Goal: Task Accomplishment & Management: Manage account settings

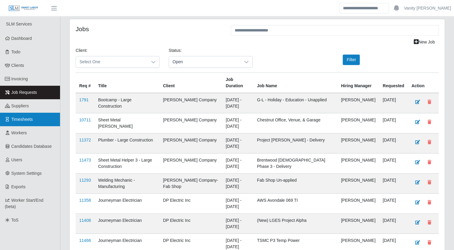
click at [23, 121] on span "Timesheets" at bounding box center [22, 119] width 22 height 5
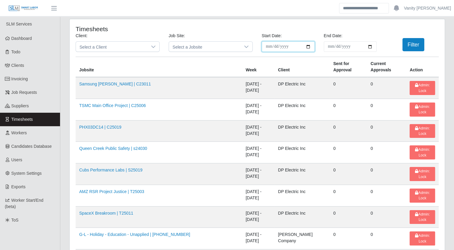
click at [308, 46] on input "**********" at bounding box center [288, 46] width 53 height 11
type input "**********"
click at [368, 47] on input "End Date:" at bounding box center [350, 46] width 53 height 11
type input "**********"
click at [409, 48] on button "Filter" at bounding box center [413, 44] width 22 height 13
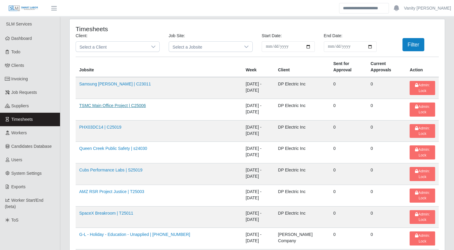
click at [119, 103] on link "TSMC Main Office Project | C25006" at bounding box center [112, 105] width 67 height 5
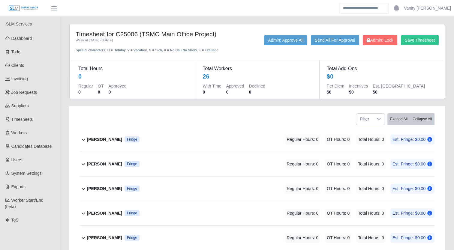
click at [103, 138] on b "Adrian Gomez" at bounding box center [104, 140] width 35 height 6
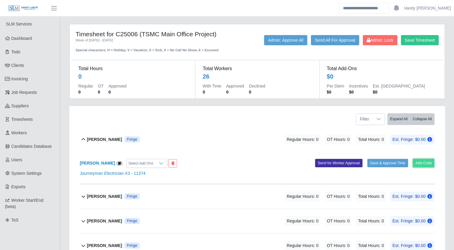
click at [419, 161] on button "Add Code" at bounding box center [424, 163] width 22 height 8
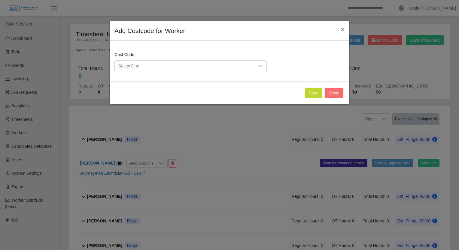
click at [161, 68] on span "Select One" at bounding box center [185, 66] width 140 height 11
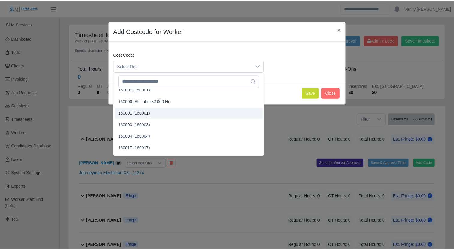
scroll to position [30, 0]
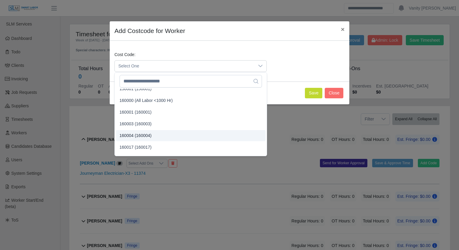
click at [138, 135] on span "160004 (160004)" at bounding box center [135, 136] width 32 height 6
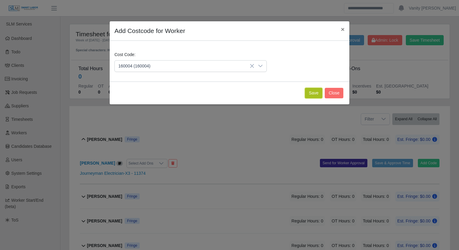
click at [315, 88] on button "Save" at bounding box center [313, 93] width 17 height 11
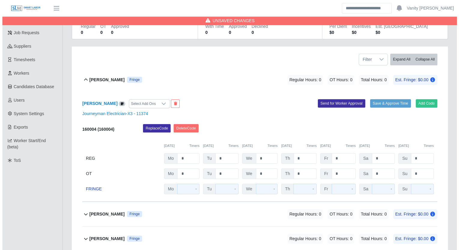
scroll to position [60, 0]
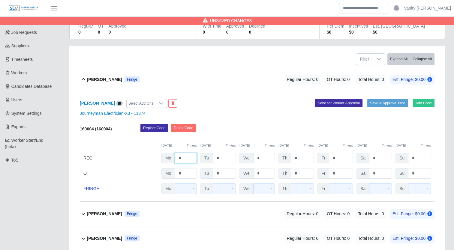
click at [179, 158] on input "*" at bounding box center [186, 158] width 22 height 11
type input "**"
click at [217, 157] on input "*" at bounding box center [224, 158] width 23 height 11
type input "**"
click at [100, 75] on div "Adrian Gomez Fringe" at bounding box center [113, 80] width 53 height 10
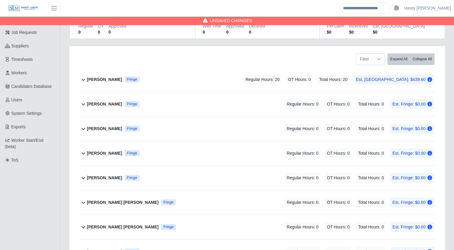
click at [102, 105] on b "Alian Renduele" at bounding box center [104, 104] width 35 height 6
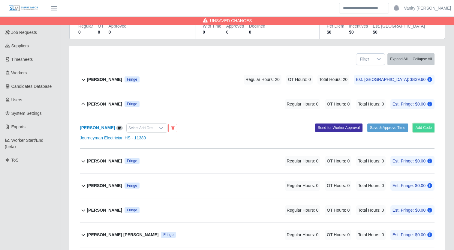
click at [424, 125] on button "Add Code" at bounding box center [424, 128] width 22 height 8
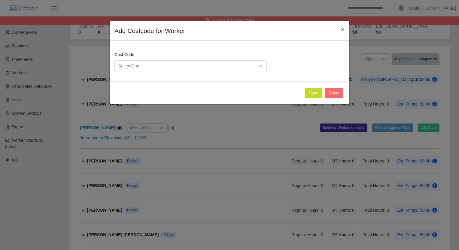
click at [228, 69] on span "Select One" at bounding box center [185, 66] width 140 height 11
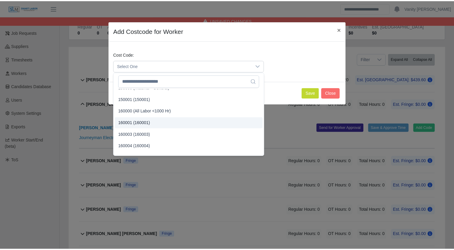
scroll to position [30, 0]
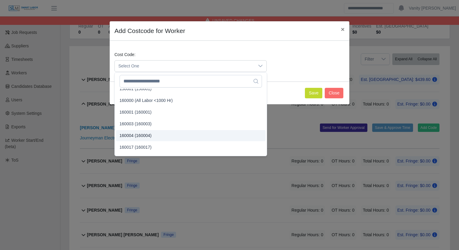
click at [140, 136] on span "160004 (160004)" at bounding box center [135, 136] width 32 height 6
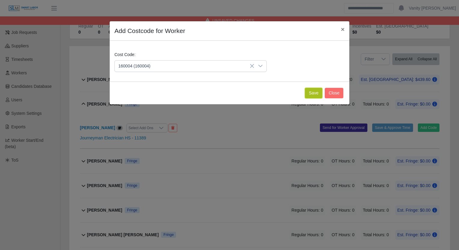
click at [311, 93] on button "Save" at bounding box center [313, 93] width 17 height 11
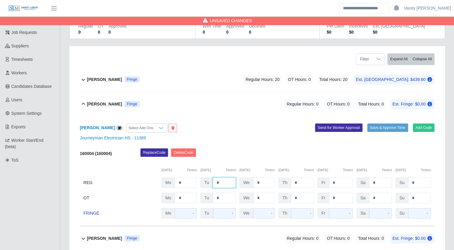
click at [214, 182] on input "*" at bounding box center [224, 183] width 23 height 11
type input "**"
click at [107, 107] on b "Alian Renduele" at bounding box center [104, 104] width 35 height 6
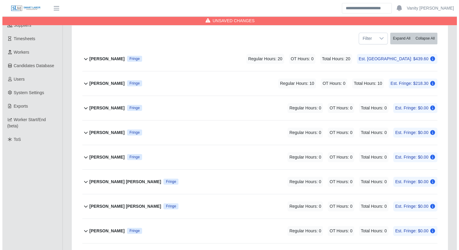
scroll to position [90, 0]
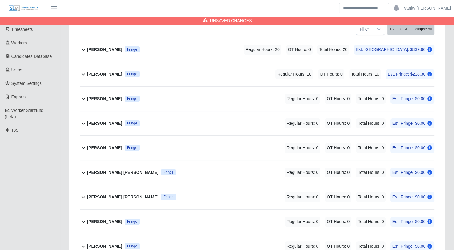
click at [102, 124] on b "Assenet Vasquez" at bounding box center [104, 123] width 35 height 6
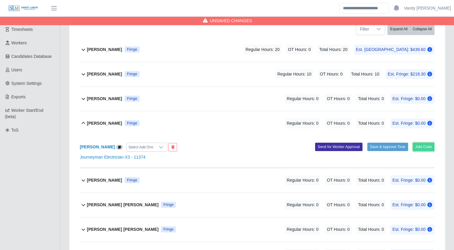
click at [417, 147] on button "Add Code" at bounding box center [424, 147] width 22 height 8
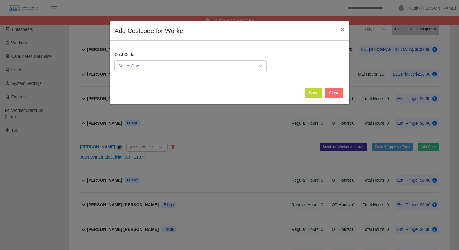
click at [197, 68] on span "Select One" at bounding box center [185, 66] width 140 height 11
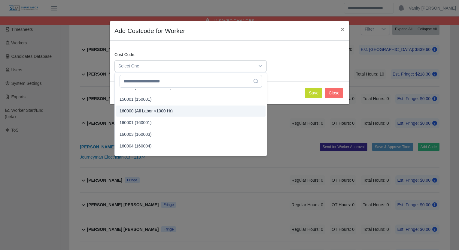
scroll to position [30, 0]
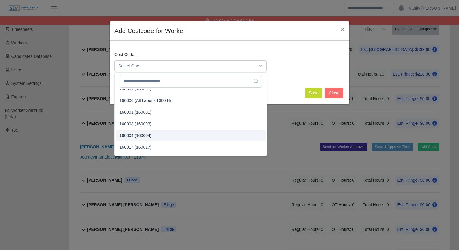
click at [141, 135] on span "160004 (160004)" at bounding box center [135, 136] width 32 height 6
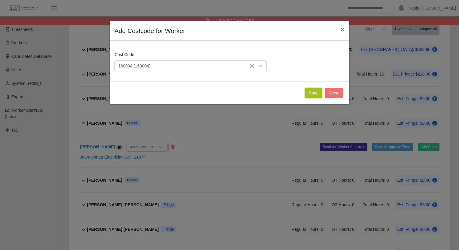
click at [312, 92] on button "Save" at bounding box center [313, 93] width 17 height 11
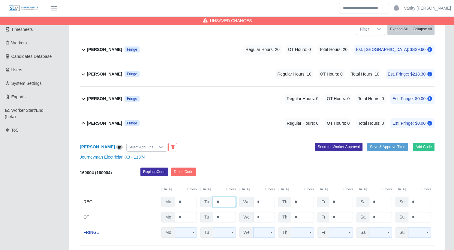
click at [215, 202] on input "*" at bounding box center [224, 202] width 23 height 11
type input "*"
click at [108, 119] on div "Assenet Vasquez Fringe" at bounding box center [113, 124] width 53 height 10
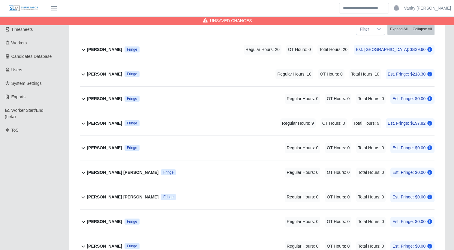
click at [101, 147] on b "Bo-Anthony Riestra" at bounding box center [104, 148] width 35 height 6
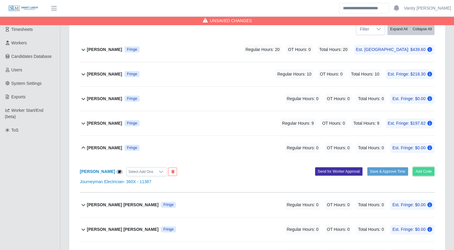
click at [425, 172] on button "Add Code" at bounding box center [424, 171] width 22 height 8
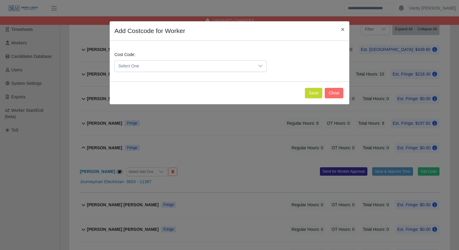
click at [237, 66] on span "Select One" at bounding box center [185, 66] width 140 height 11
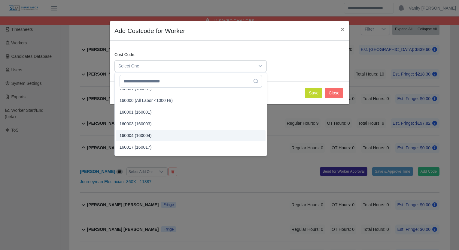
click at [147, 133] on span "160004 (160004)" at bounding box center [135, 136] width 32 height 6
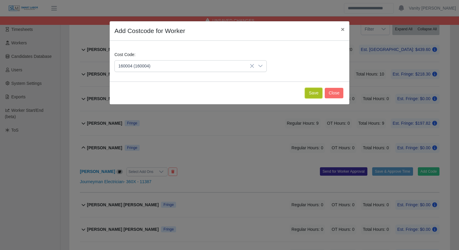
click at [312, 92] on button "Save" at bounding box center [313, 93] width 17 height 11
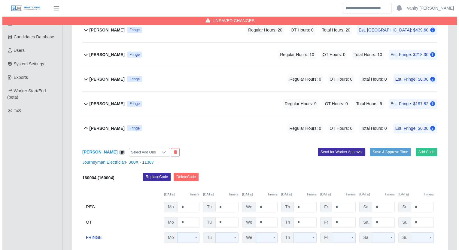
scroll to position [120, 0]
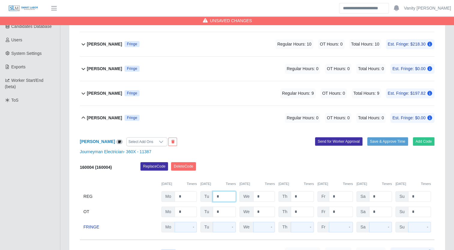
click at [215, 195] on input "*" at bounding box center [224, 196] width 23 height 11
type input "**"
click at [107, 119] on b "Bo-Anthony Riestra" at bounding box center [104, 118] width 35 height 6
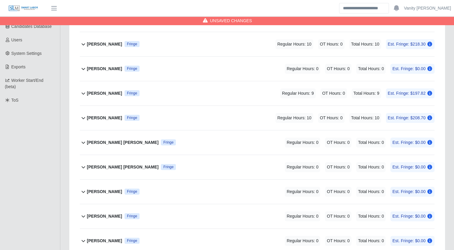
click at [107, 140] on b "Brandon Lagos Henao" at bounding box center [123, 143] width 72 height 6
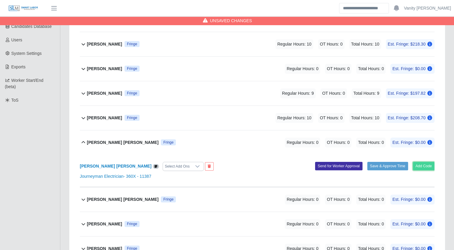
click at [423, 164] on button "Add Code" at bounding box center [424, 166] width 22 height 8
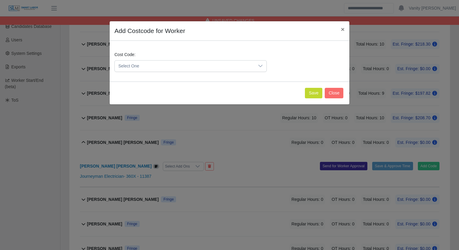
click at [199, 66] on span "Select One" at bounding box center [185, 66] width 140 height 11
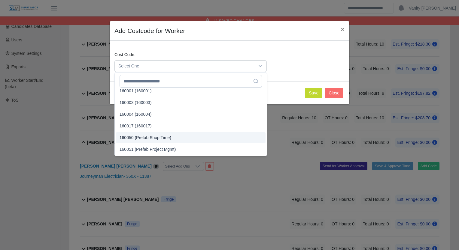
scroll to position [60, 0]
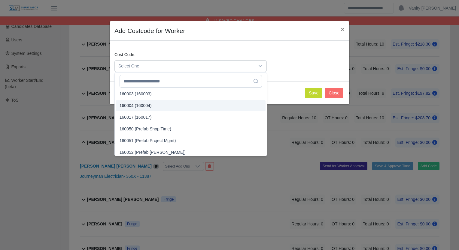
click at [134, 105] on span "160004 (160004)" at bounding box center [135, 106] width 32 height 6
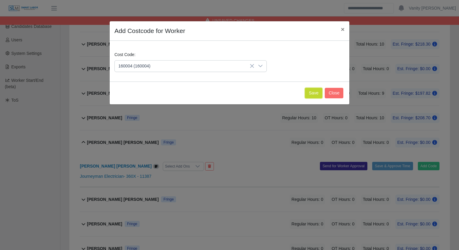
drag, startPoint x: 315, startPoint y: 95, endPoint x: 313, endPoint y: 99, distance: 3.6
click at [315, 95] on button "Save" at bounding box center [313, 93] width 17 height 11
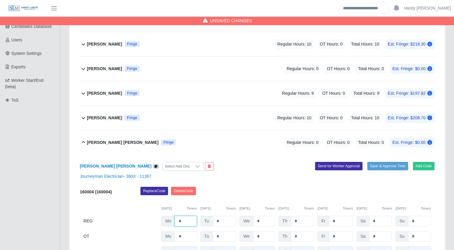
click at [178, 224] on input "*" at bounding box center [186, 221] width 22 height 11
type input "**"
click at [215, 219] on input "*" at bounding box center [224, 221] width 23 height 11
type input "**"
click at [95, 140] on b "Brandon Lagos Henao" at bounding box center [123, 143] width 72 height 6
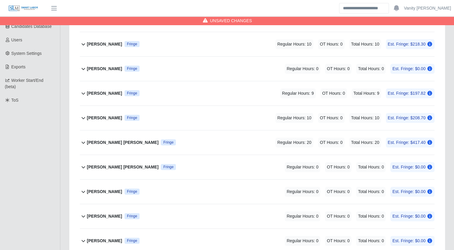
click at [99, 168] on b "Carlos Reyes lopez portillo" at bounding box center [123, 167] width 72 height 6
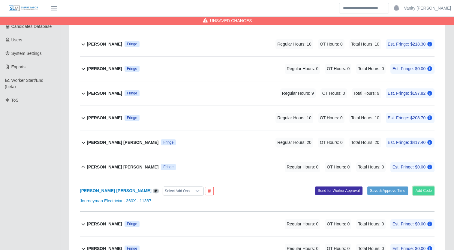
click at [421, 189] on button "Add Code" at bounding box center [424, 191] width 22 height 8
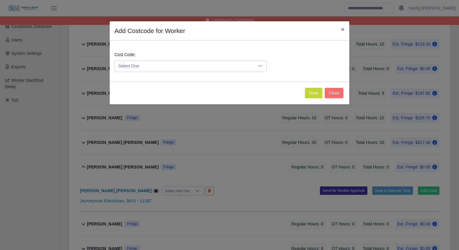
click at [204, 65] on span "Select One" at bounding box center [185, 66] width 140 height 11
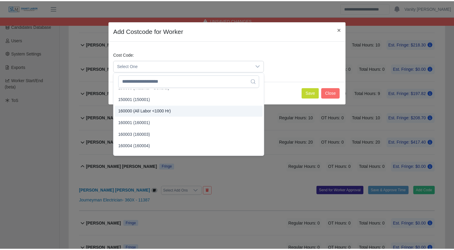
scroll to position [30, 0]
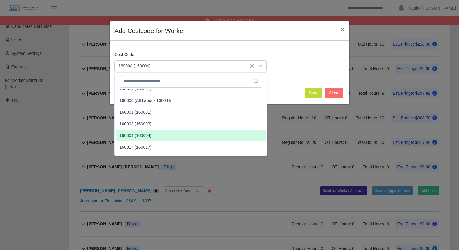
click at [143, 135] on span "160004 (160004)" at bounding box center [135, 136] width 32 height 6
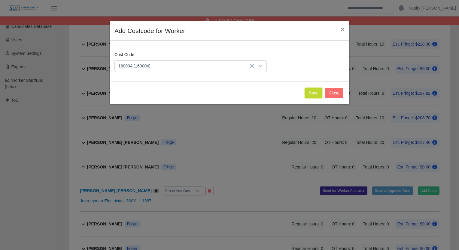
click at [312, 94] on button "Save" at bounding box center [313, 93] width 17 height 11
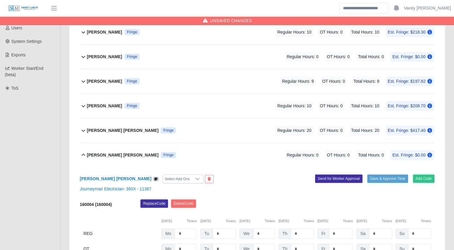
scroll to position [150, 0]
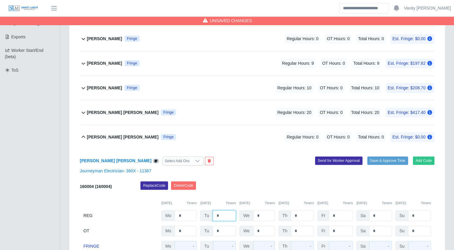
click at [215, 215] on input "*" at bounding box center [224, 216] width 23 height 11
type input "**"
click at [95, 135] on b "Carlos Reyes lopez portillo" at bounding box center [123, 137] width 72 height 6
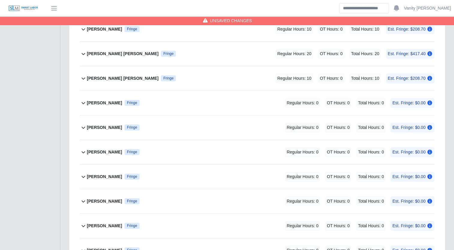
scroll to position [210, 0]
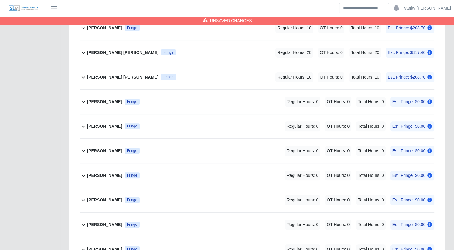
click at [101, 152] on b "Hector Medina" at bounding box center [104, 151] width 35 height 6
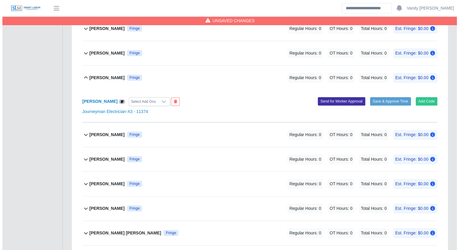
scroll to position [300, 0]
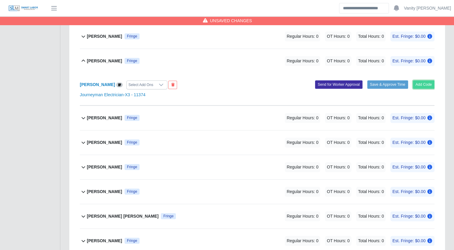
click at [423, 85] on button "Add Code" at bounding box center [424, 84] width 22 height 8
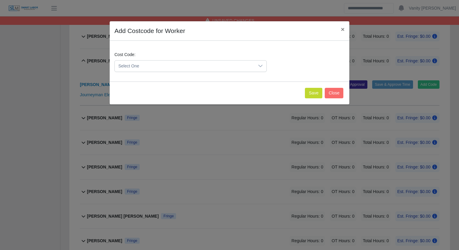
click at [185, 68] on span "Select One" at bounding box center [185, 66] width 140 height 11
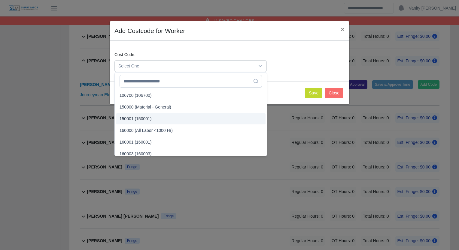
scroll to position [30, 0]
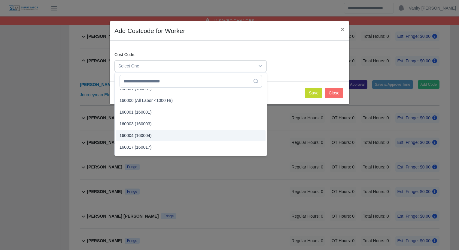
click at [134, 136] on span "160004 (160004)" at bounding box center [135, 136] width 32 height 6
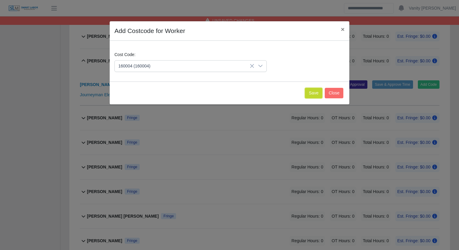
click at [320, 93] on button "Save" at bounding box center [313, 93] width 17 height 11
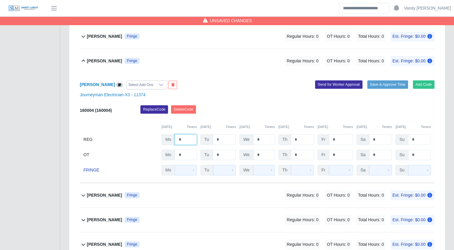
click at [178, 139] on input "*" at bounding box center [186, 139] width 22 height 11
type input "**"
click at [215, 138] on input "*" at bounding box center [224, 139] width 23 height 11
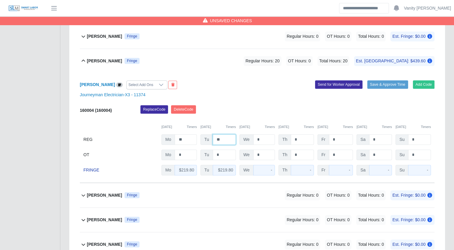
type input "**"
click at [112, 63] on b "Hector Medina" at bounding box center [104, 61] width 35 height 6
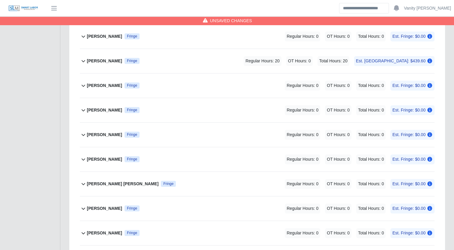
click at [97, 86] on b "Jacob Teeple" at bounding box center [104, 86] width 35 height 6
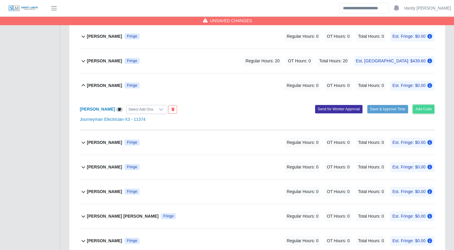
click at [417, 106] on button "Add Code" at bounding box center [424, 109] width 22 height 8
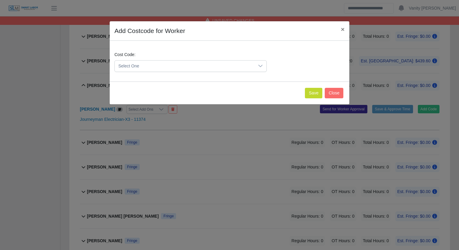
click at [161, 66] on span "Select One" at bounding box center [185, 66] width 140 height 11
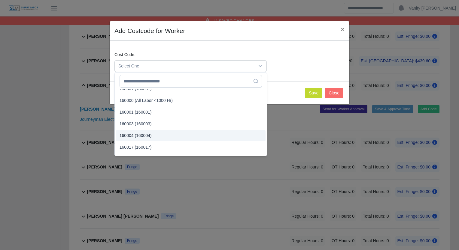
click at [144, 137] on span "160004 (160004)" at bounding box center [135, 136] width 32 height 6
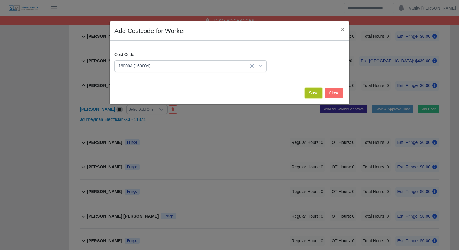
click at [313, 95] on button "Save" at bounding box center [313, 93] width 17 height 11
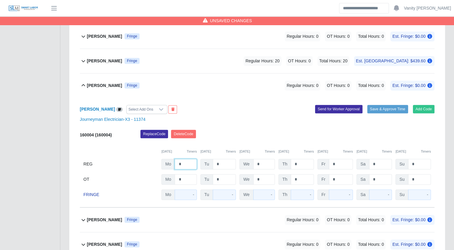
click at [178, 163] on input "*" at bounding box center [186, 164] width 22 height 11
type input "**"
click at [217, 164] on input "*" at bounding box center [224, 164] width 23 height 11
type input "**"
click at [103, 83] on b "Jacob Teeple" at bounding box center [104, 86] width 35 height 6
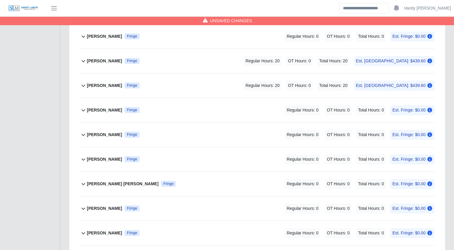
click at [102, 134] on b "Jemal Hagos" at bounding box center [104, 135] width 35 height 6
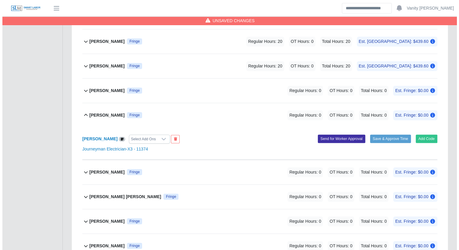
scroll to position [360, 0]
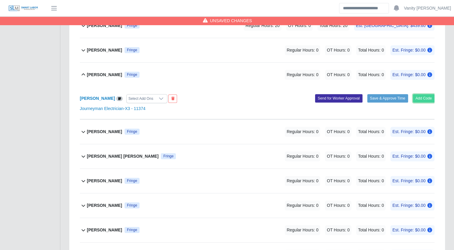
click at [420, 99] on button "Add Code" at bounding box center [424, 98] width 22 height 8
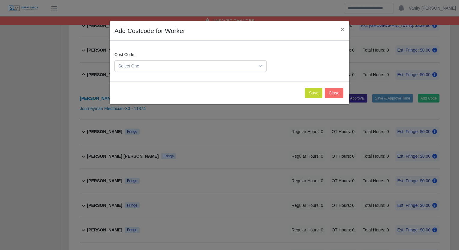
click at [221, 67] on span "Select One" at bounding box center [185, 66] width 140 height 11
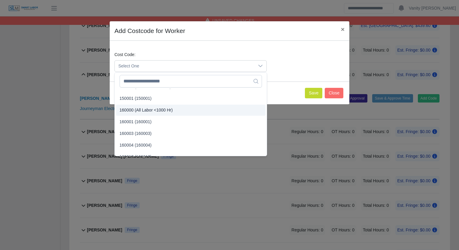
scroll to position [30, 0]
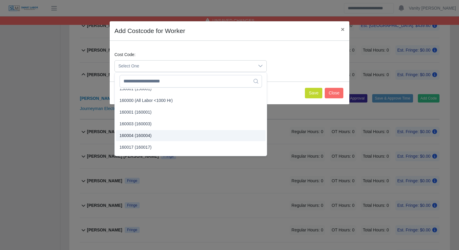
click at [140, 135] on span "160004 (160004)" at bounding box center [135, 136] width 32 height 6
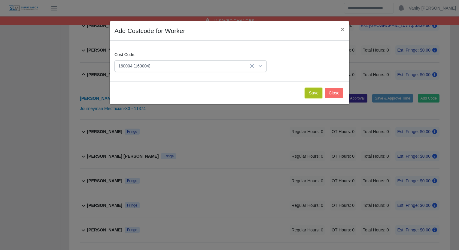
click at [317, 93] on button "Save" at bounding box center [313, 93] width 17 height 11
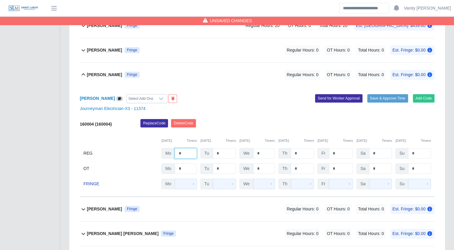
click at [177, 153] on input "*" at bounding box center [186, 153] width 22 height 11
type input "**"
click at [215, 152] on input "*" at bounding box center [224, 153] width 23 height 11
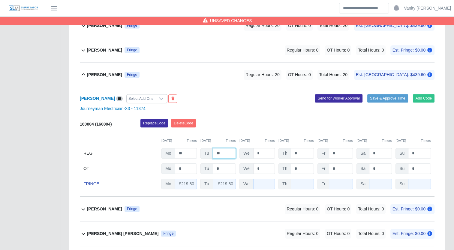
type input "**"
drag, startPoint x: 96, startPoint y: 77, endPoint x: 92, endPoint y: 81, distance: 5.3
click at [96, 77] on div "Jemal Hagos Fringe" at bounding box center [113, 75] width 53 height 10
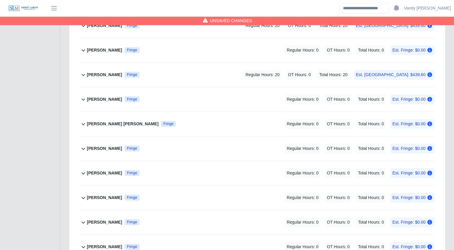
click at [94, 123] on b "Jonathan Lopez Rubio" at bounding box center [123, 124] width 72 height 6
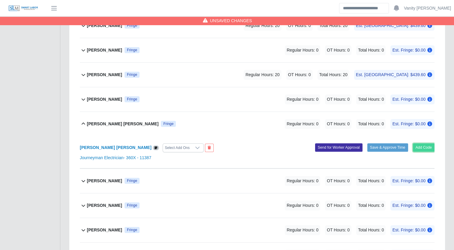
click at [427, 147] on button "Add Code" at bounding box center [424, 147] width 22 height 8
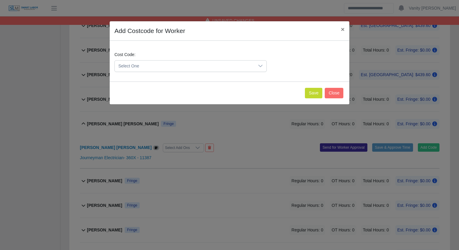
click at [168, 57] on div "Cost Code: Select One" at bounding box center [190, 62] width 155 height 20
click at [167, 69] on span "Select One" at bounding box center [185, 66] width 140 height 11
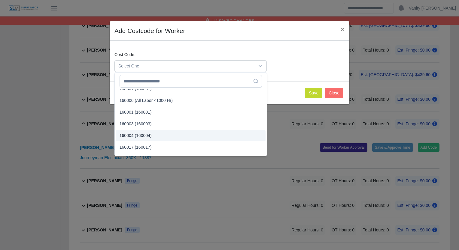
click at [145, 134] on span "160004 (160004)" at bounding box center [135, 136] width 32 height 6
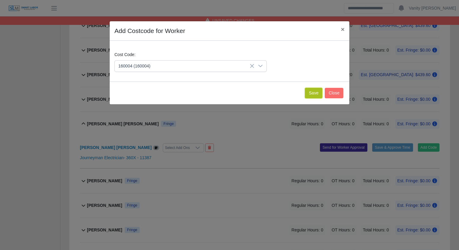
click at [313, 93] on button "Save" at bounding box center [313, 93] width 17 height 11
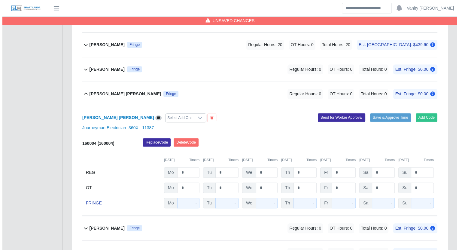
scroll to position [420, 0]
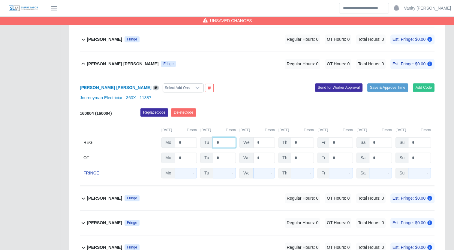
click at [214, 142] on input "*" at bounding box center [224, 142] width 23 height 11
type input "**"
click at [90, 63] on b "Jonathan Lopez Rubio" at bounding box center [123, 64] width 72 height 6
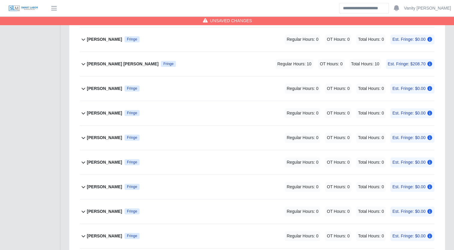
click at [97, 88] on b "Jose Montalvo" at bounding box center [104, 89] width 35 height 6
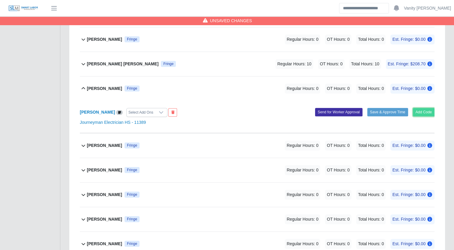
click at [425, 112] on button "Add Code" at bounding box center [424, 112] width 22 height 8
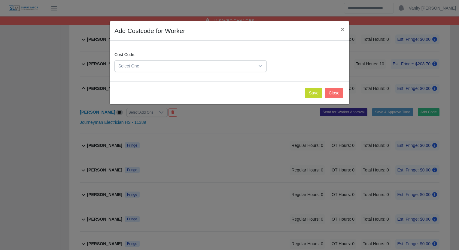
click at [178, 67] on span "Select One" at bounding box center [185, 66] width 140 height 11
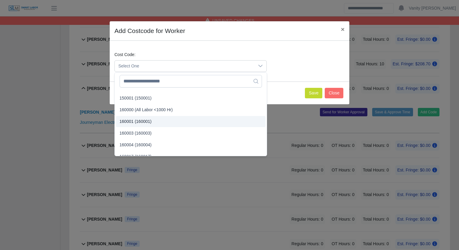
scroll to position [30, 0]
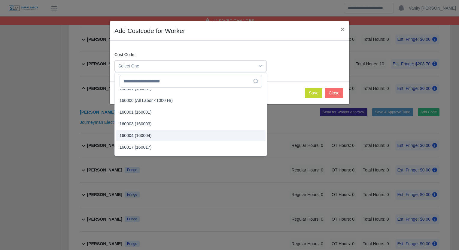
click at [155, 134] on li "160004 (160004)" at bounding box center [190, 135] width 149 height 11
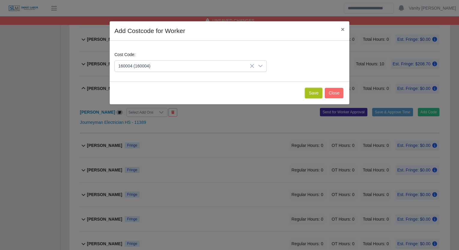
click at [313, 93] on button "Save" at bounding box center [313, 93] width 17 height 11
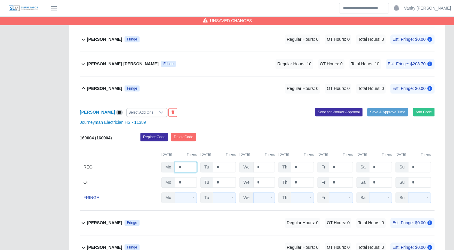
click at [179, 165] on input "*" at bounding box center [186, 167] width 22 height 11
type input "**"
click at [214, 167] on input "*" at bounding box center [224, 167] width 23 height 11
type input "**"
click at [91, 87] on b "Jose Montalvo" at bounding box center [104, 89] width 35 height 6
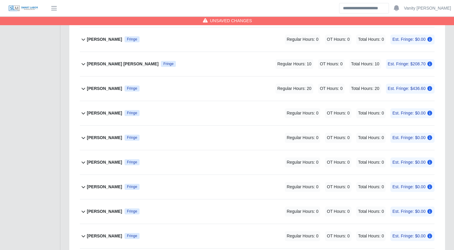
click at [94, 112] on b "Joseph Peters" at bounding box center [104, 113] width 35 height 6
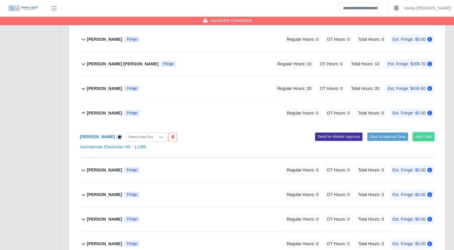
click at [429, 135] on button "Add Code" at bounding box center [424, 137] width 22 height 8
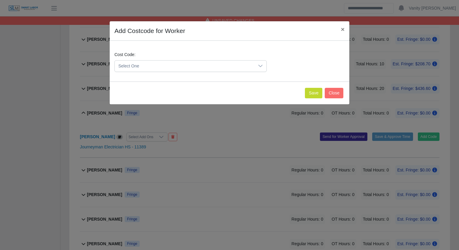
click at [216, 68] on span "Select One" at bounding box center [185, 66] width 140 height 11
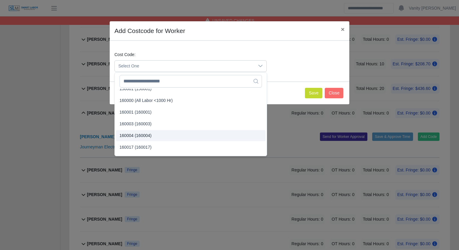
click at [146, 134] on span "160004 (160004)" at bounding box center [135, 136] width 32 height 6
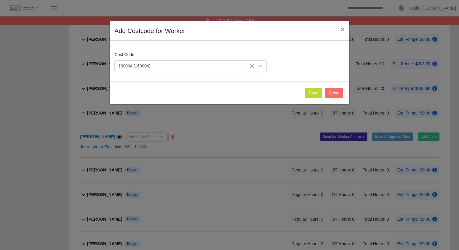
click at [306, 94] on div "Save Close" at bounding box center [229, 93] width 239 height 23
click at [310, 94] on button "Save" at bounding box center [313, 93] width 17 height 11
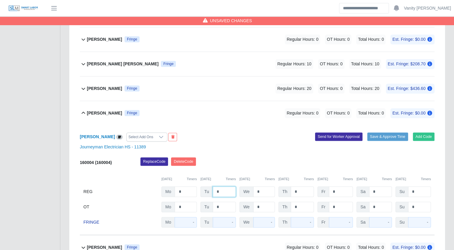
click at [214, 189] on input "*" at bounding box center [224, 192] width 23 height 11
type input "**"
click at [104, 114] on b "Joseph Peters" at bounding box center [104, 113] width 35 height 6
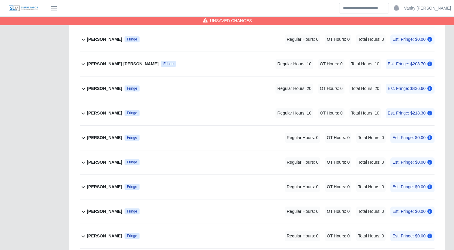
click at [101, 159] on b "Juan Garcia" at bounding box center [104, 162] width 35 height 6
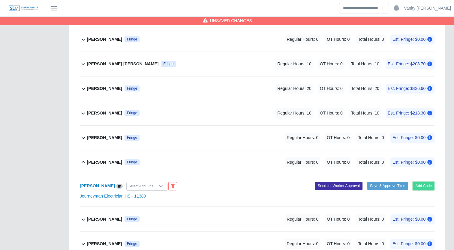
click at [419, 186] on button "Add Code" at bounding box center [424, 186] width 22 height 8
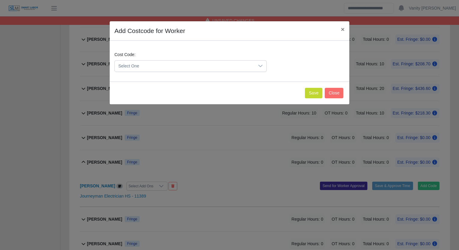
click at [158, 66] on span "Select One" at bounding box center [185, 66] width 140 height 11
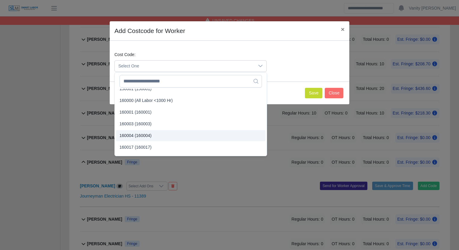
click at [143, 135] on span "160004 (160004)" at bounding box center [135, 136] width 32 height 6
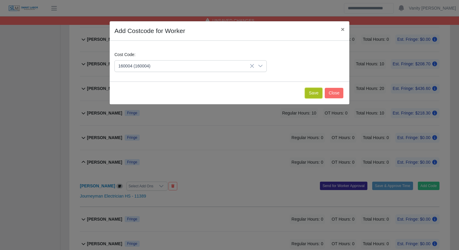
click at [312, 95] on button "Save" at bounding box center [313, 93] width 17 height 11
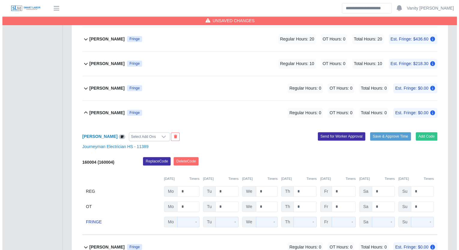
scroll to position [480, 0]
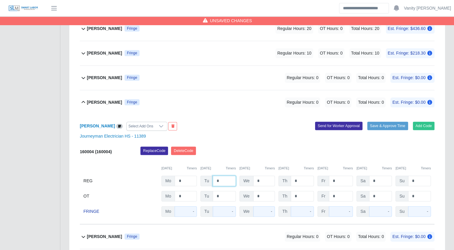
click at [213, 176] on input "*" at bounding box center [224, 181] width 23 height 11
type input "**"
click at [100, 101] on b "Juan Garcia" at bounding box center [104, 102] width 35 height 6
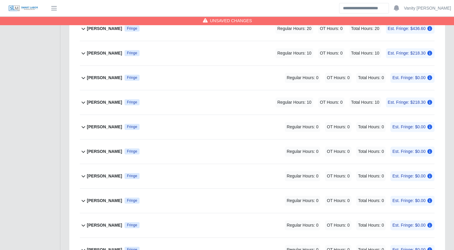
click at [103, 76] on b "Juan Morones Pulido" at bounding box center [104, 78] width 35 height 6
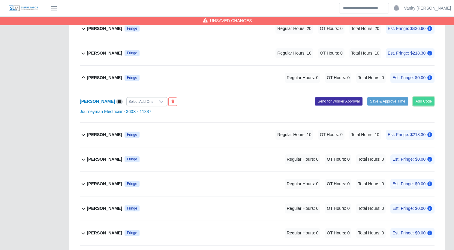
click at [427, 99] on button "Add Code" at bounding box center [424, 101] width 22 height 8
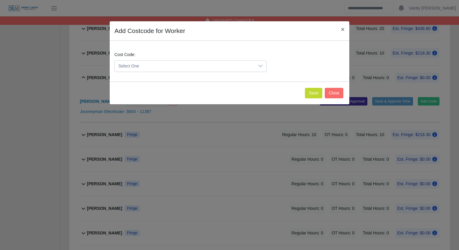
click at [185, 63] on span "Select One" at bounding box center [185, 66] width 140 height 11
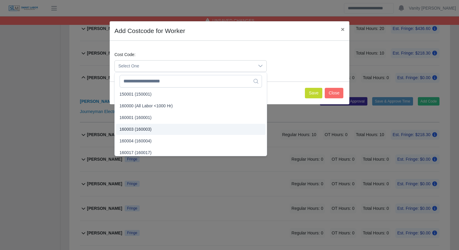
scroll to position [30, 0]
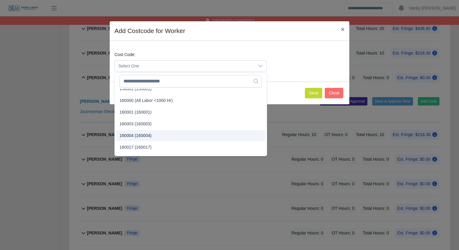
click at [136, 134] on span "160004 (160004)" at bounding box center [135, 136] width 32 height 6
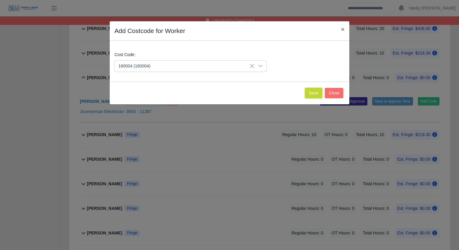
click at [309, 93] on button "Save" at bounding box center [313, 93] width 17 height 11
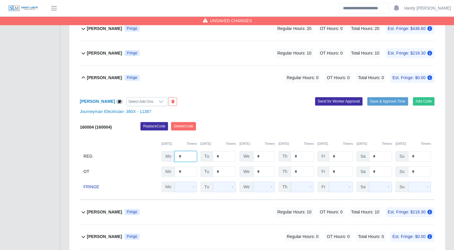
click at [178, 155] on input "*" at bounding box center [186, 156] width 22 height 11
type input "**"
click at [216, 154] on input "*" at bounding box center [224, 156] width 23 height 11
type input "**"
click at [97, 73] on div "Juan Morones Pulido Fringe" at bounding box center [113, 78] width 53 height 10
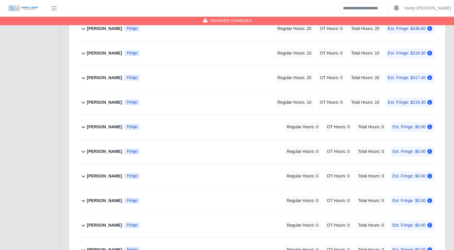
click at [98, 127] on b "Leonte Urdaneta" at bounding box center [104, 127] width 35 height 6
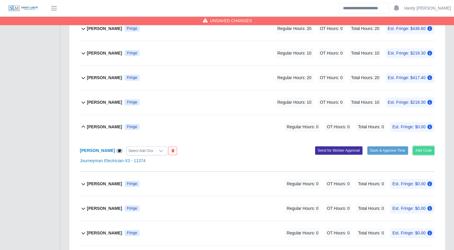
click at [417, 148] on button "Add Code" at bounding box center [424, 150] width 22 height 8
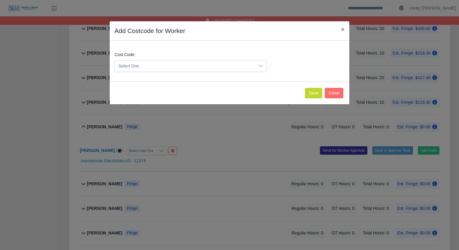
click at [182, 63] on span "Select One" at bounding box center [185, 66] width 140 height 11
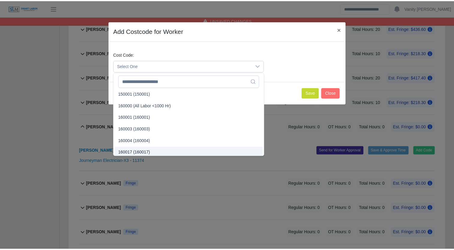
scroll to position [60, 0]
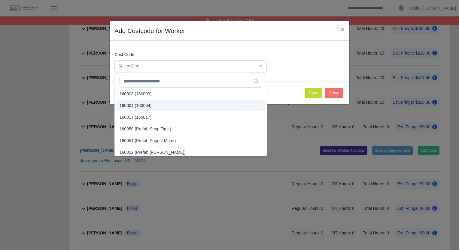
click at [140, 106] on span "160004 (160004)" at bounding box center [135, 106] width 32 height 6
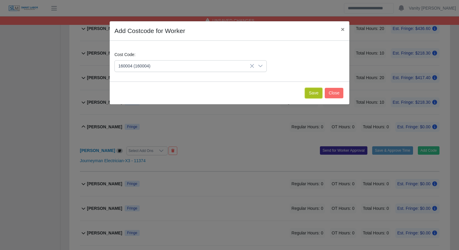
click at [313, 92] on button "Save" at bounding box center [313, 93] width 17 height 11
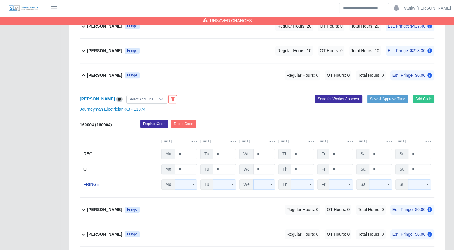
scroll to position [540, 0]
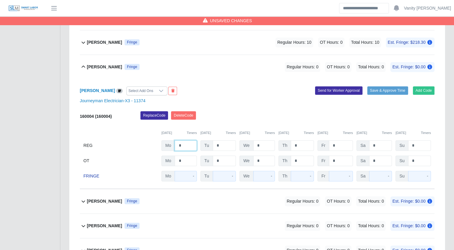
click at [176, 142] on input "*" at bounding box center [186, 145] width 22 height 11
type input "**"
click at [215, 144] on input "*" at bounding box center [224, 145] width 23 height 11
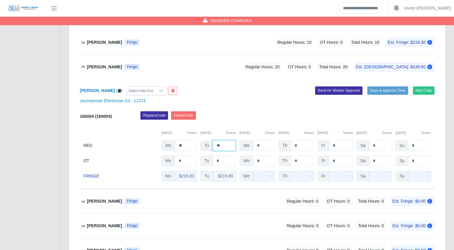
type input "**"
click at [95, 66] on b "Leonte Urdaneta" at bounding box center [104, 67] width 35 height 6
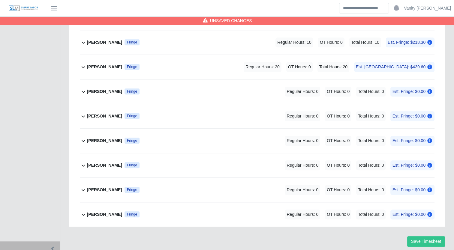
click at [97, 92] on b "Lisbeysi Santos" at bounding box center [104, 92] width 35 height 6
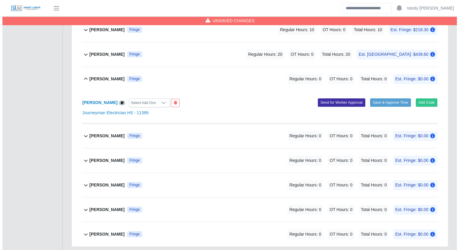
scroll to position [543, 0]
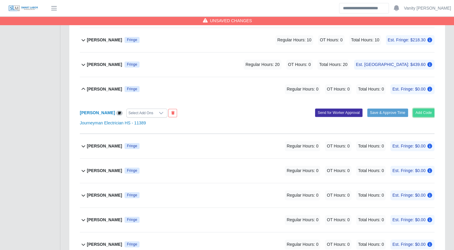
click at [425, 109] on button "Add Code" at bounding box center [424, 113] width 22 height 8
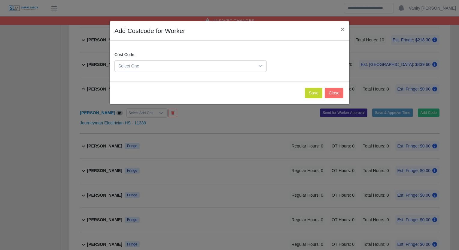
click at [180, 66] on span "Select One" at bounding box center [185, 66] width 140 height 11
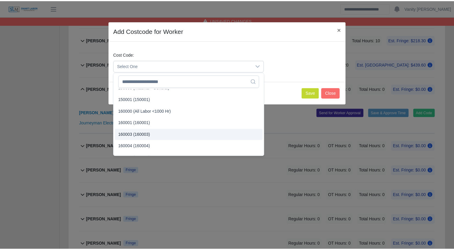
scroll to position [30, 0]
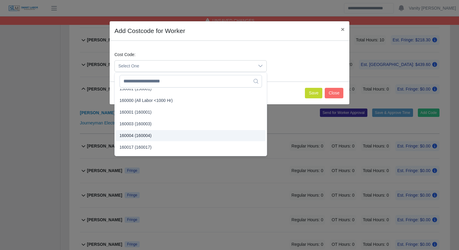
click at [142, 134] on span "160004 (160004)" at bounding box center [135, 136] width 32 height 6
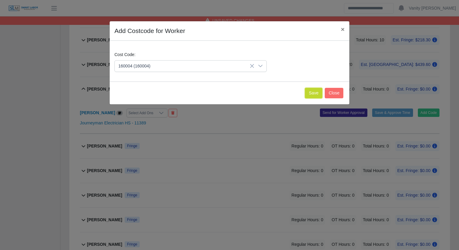
click at [314, 88] on button "Save" at bounding box center [313, 93] width 17 height 11
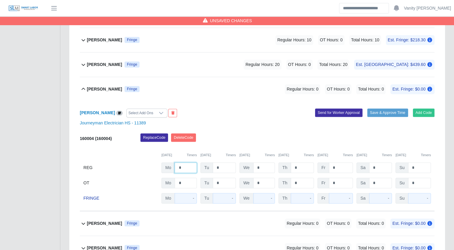
click at [178, 165] on input "*" at bounding box center [186, 168] width 22 height 11
type input "**"
click at [214, 166] on input "*" at bounding box center [224, 168] width 23 height 11
type input "**"
click at [102, 87] on b "Lisbeysi Santos" at bounding box center [104, 89] width 35 height 6
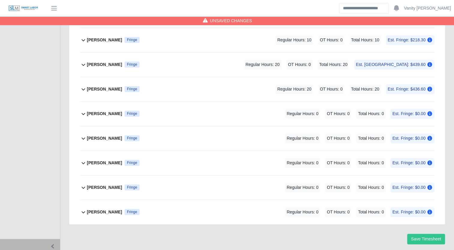
click at [101, 113] on b "Mauricio Velazquez Chavez" at bounding box center [104, 114] width 35 height 6
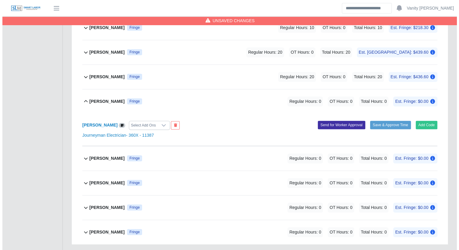
scroll to position [545, 0]
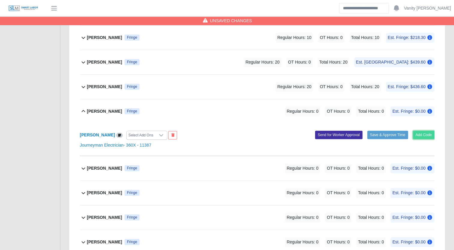
click at [421, 132] on button "Add Code" at bounding box center [424, 135] width 22 height 8
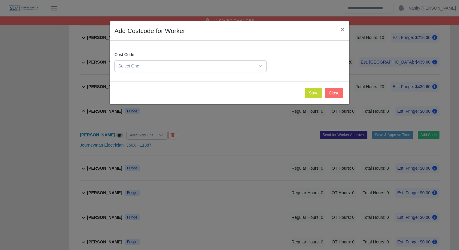
click at [172, 63] on span "Select One" at bounding box center [185, 66] width 140 height 11
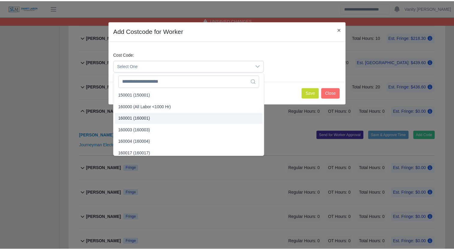
scroll to position [30, 0]
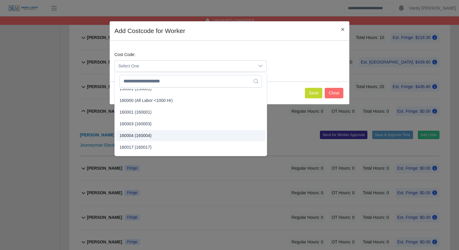
click at [146, 133] on span "160004 (160004)" at bounding box center [135, 136] width 32 height 6
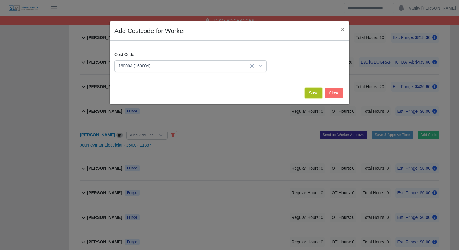
click at [316, 92] on button "Save" at bounding box center [313, 93] width 17 height 11
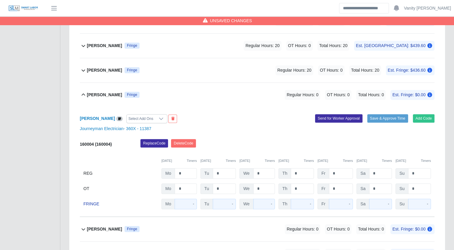
scroll to position [575, 0]
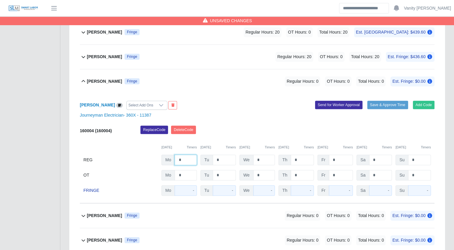
click at [179, 157] on input "*" at bounding box center [186, 160] width 22 height 11
type input "**"
click at [216, 158] on input "*" at bounding box center [224, 160] width 23 height 11
type input "**"
click at [107, 80] on b "Mauricio Velazquez Chavez" at bounding box center [104, 81] width 35 height 6
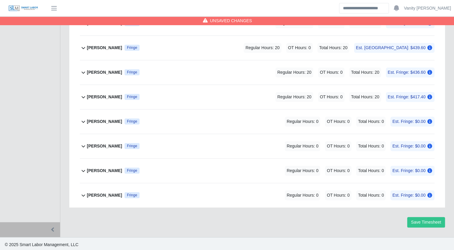
click at [101, 141] on div "Neal Miller Fringe" at bounding box center [113, 146] width 53 height 10
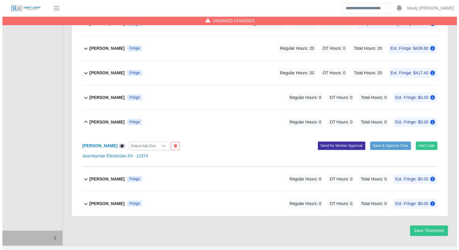
scroll to position [592, 0]
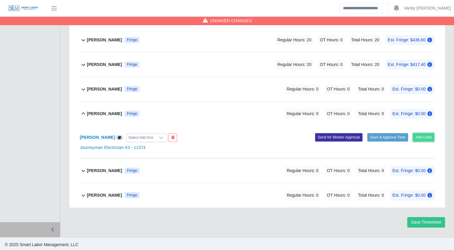
click at [428, 137] on button "Add Code" at bounding box center [424, 137] width 22 height 8
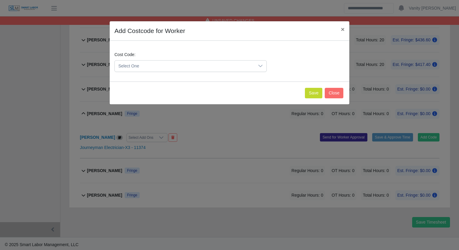
click at [192, 68] on span "Select One" at bounding box center [185, 66] width 140 height 11
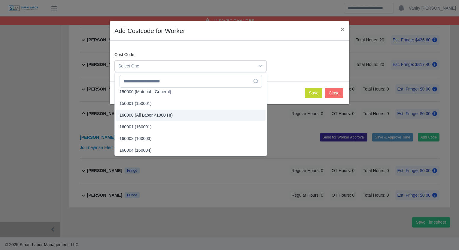
scroll to position [30, 0]
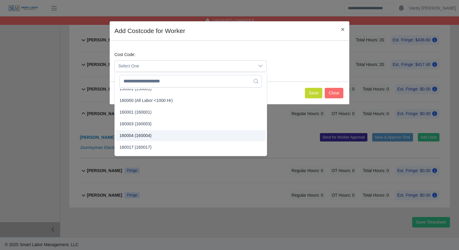
click at [138, 136] on span "160004 (160004)" at bounding box center [135, 136] width 32 height 6
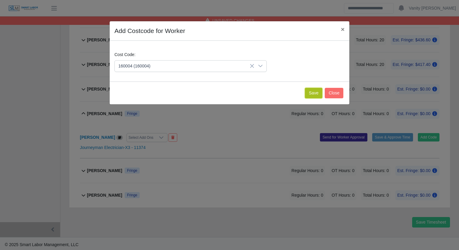
click at [314, 93] on button "Save" at bounding box center [313, 93] width 17 height 11
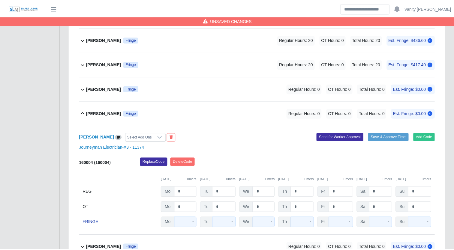
scroll to position [669, 0]
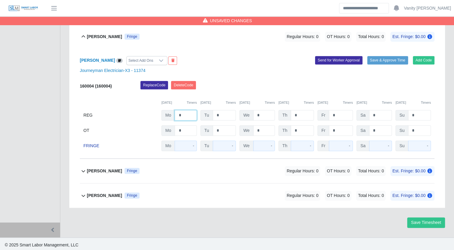
click at [178, 112] on input "*" at bounding box center [186, 115] width 22 height 11
type input "**"
click at [216, 113] on input "*" at bounding box center [224, 115] width 23 height 11
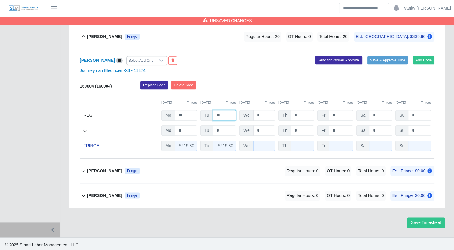
type input "**"
click at [94, 36] on b "Neal Miller" at bounding box center [104, 37] width 35 height 6
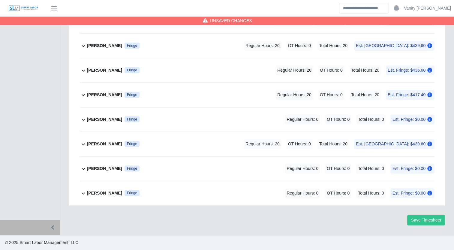
scroll to position [559, 0]
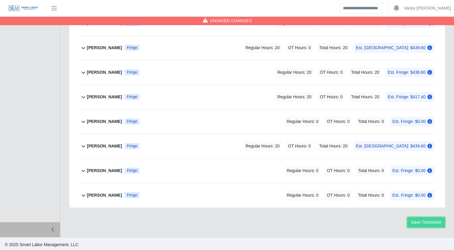
click at [431, 218] on button "Save Timesheet" at bounding box center [426, 222] width 38 height 11
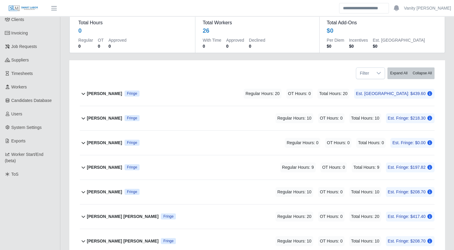
scroll to position [0, 0]
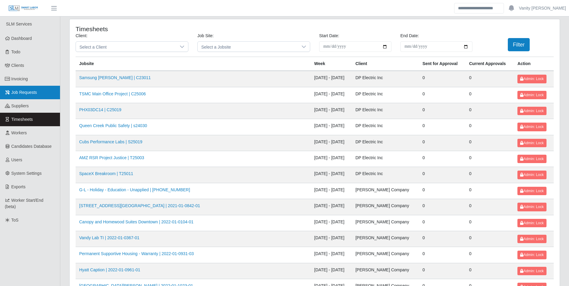
click at [41, 91] on link "Job Requests" at bounding box center [30, 93] width 60 height 14
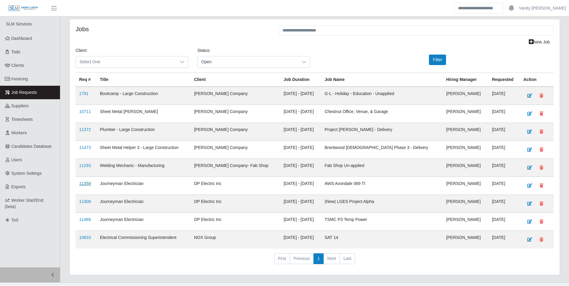
click at [86, 183] on link "11358" at bounding box center [85, 183] width 12 height 5
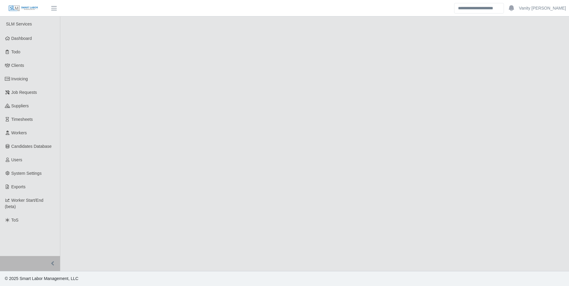
select select "****"
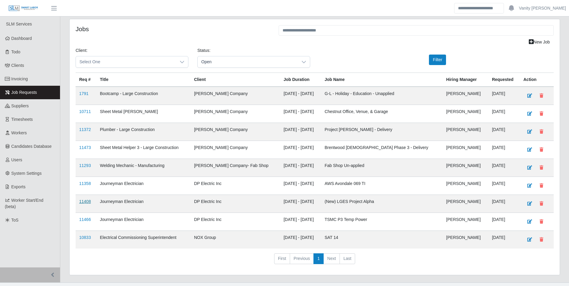
click at [81, 203] on link "11408" at bounding box center [85, 201] width 12 height 5
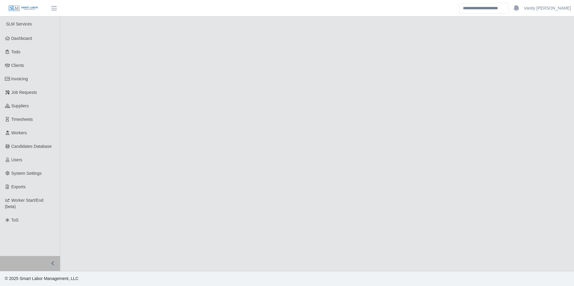
select select "****"
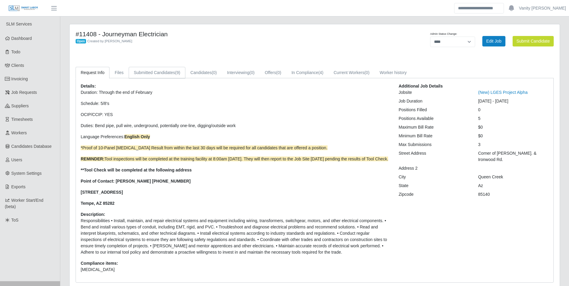
click at [155, 69] on link "Submitted Candidates (9)" at bounding box center [157, 73] width 57 height 12
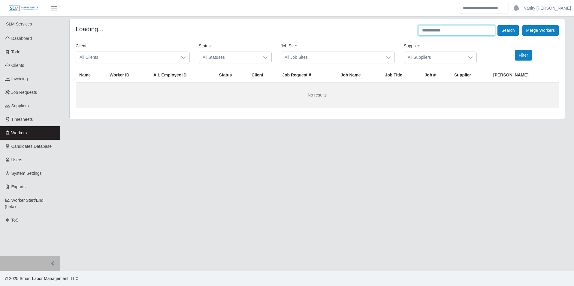
click at [476, 35] on input "text" at bounding box center [456, 30] width 77 height 11
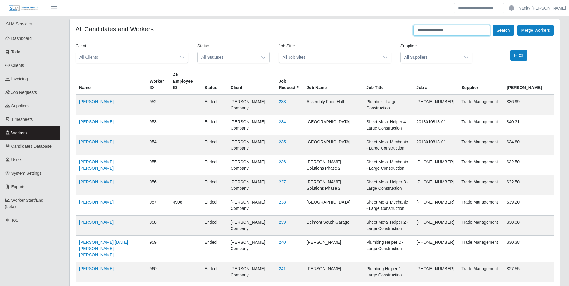
type input "**********"
click at [493, 25] on button "Search" at bounding box center [503, 30] width 21 height 11
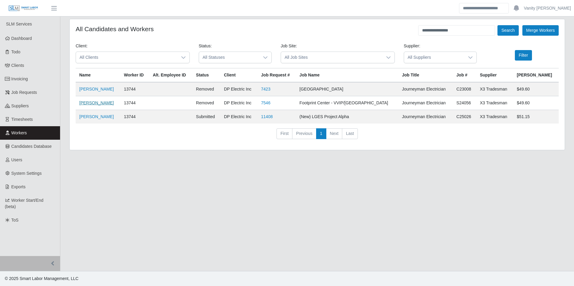
click at [99, 103] on link "Michael Balderama" at bounding box center [96, 103] width 35 height 5
click at [102, 103] on link "Michael Balderama" at bounding box center [96, 103] width 35 height 5
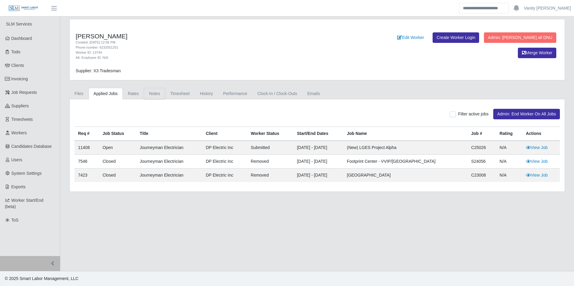
click at [152, 95] on link "Notes" at bounding box center [154, 94] width 21 height 12
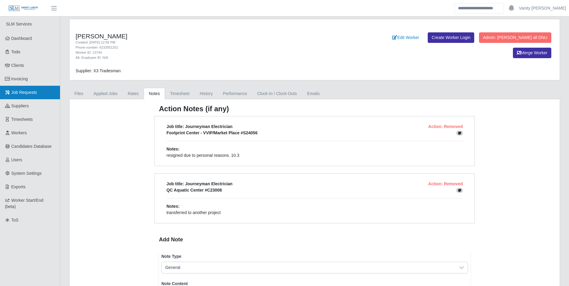
click at [25, 96] on link "Job Requests" at bounding box center [30, 93] width 60 height 14
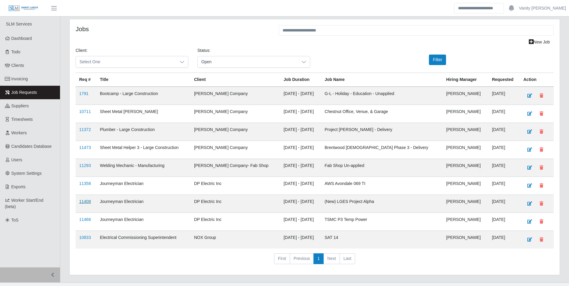
click at [83, 201] on link "11408" at bounding box center [85, 201] width 12 height 5
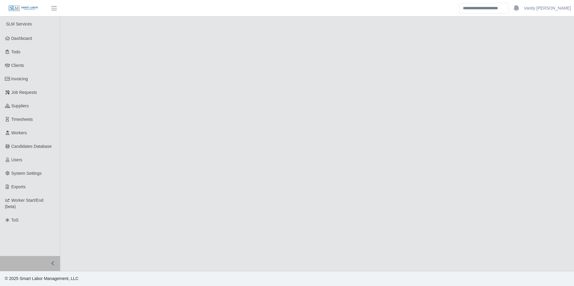
select select "****"
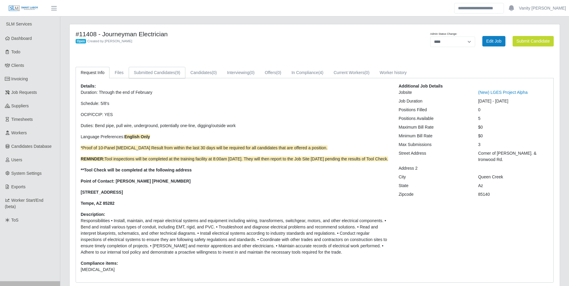
click at [146, 70] on link "Submitted Candidates (9)" at bounding box center [157, 73] width 57 height 12
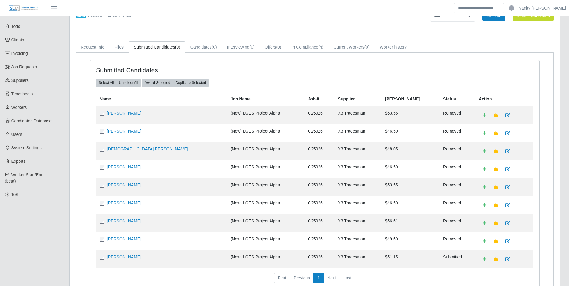
scroll to position [75, 0]
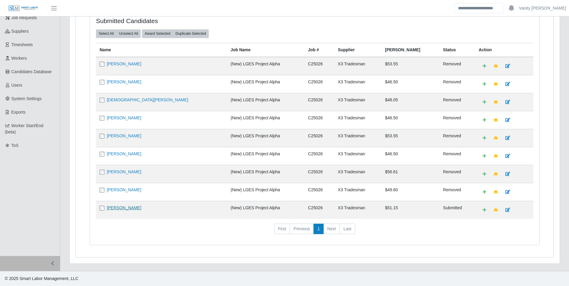
click at [122, 209] on link "[PERSON_NAME]" at bounding box center [124, 208] width 35 height 5
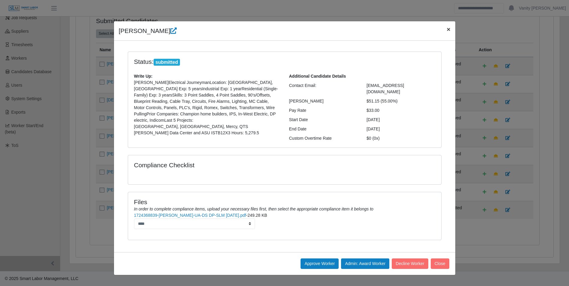
click at [448, 30] on span "×" at bounding box center [449, 29] width 4 height 7
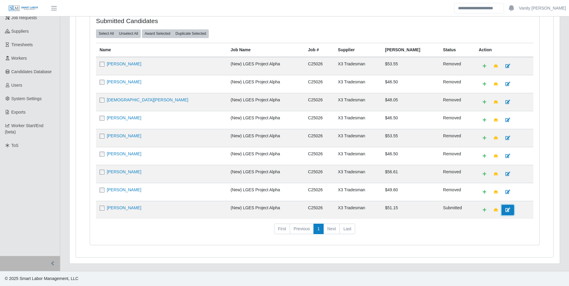
click at [506, 211] on icon at bounding box center [508, 210] width 5 height 4
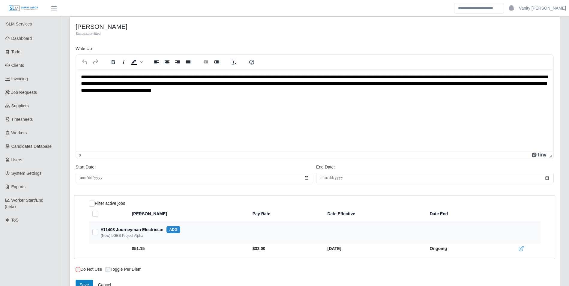
click at [103, 75] on p "**********" at bounding box center [315, 84] width 468 height 20
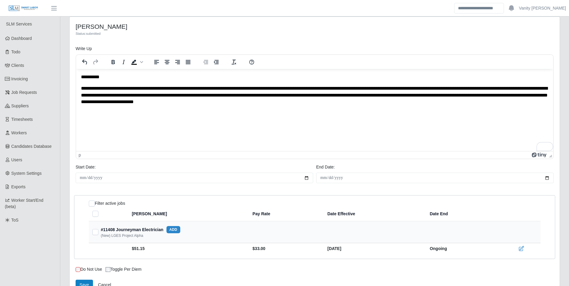
click at [127, 88] on p "**********" at bounding box center [315, 95] width 468 height 20
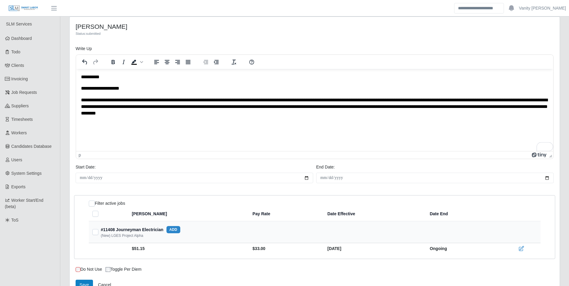
click at [122, 99] on p "**********" at bounding box center [315, 107] width 468 height 20
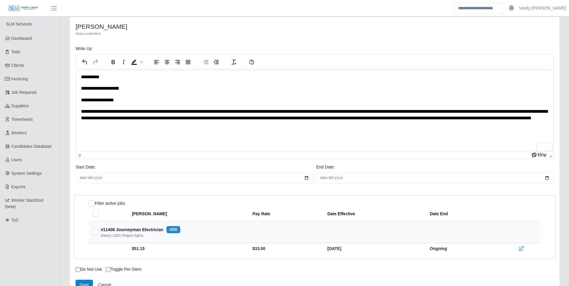
click at [131, 111] on p "**********" at bounding box center [315, 118] width 468 height 20
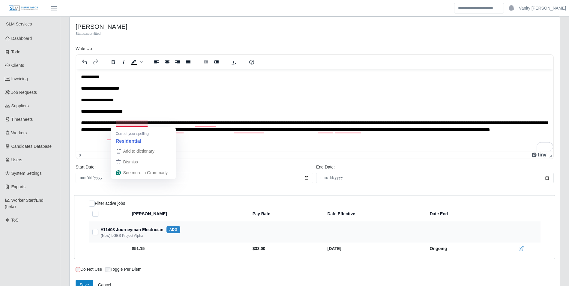
click at [125, 123] on p "**********" at bounding box center [315, 130] width 468 height 20
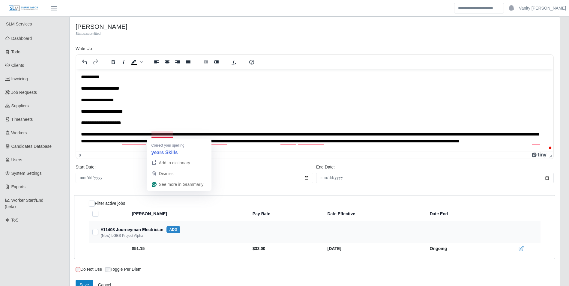
click at [162, 134] on p "**********" at bounding box center [312, 141] width 463 height 20
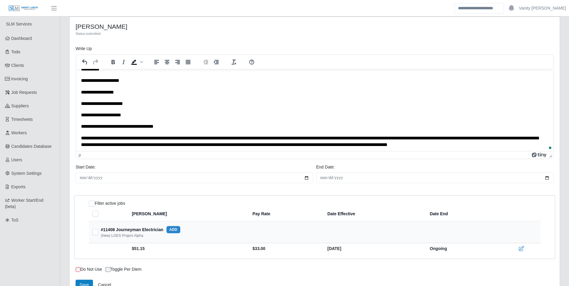
scroll to position [10, 0]
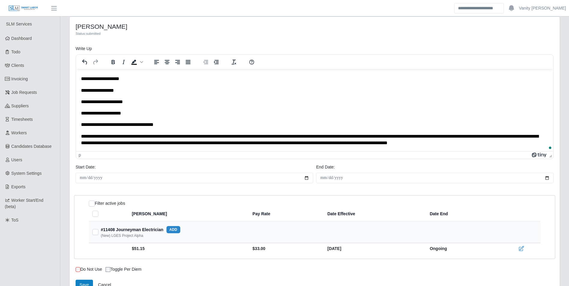
click at [511, 136] on p "**********" at bounding box center [312, 140] width 463 height 14
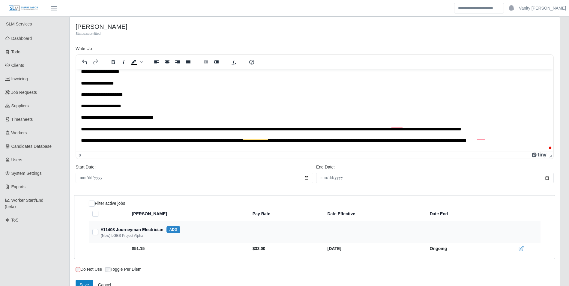
scroll to position [22, 0]
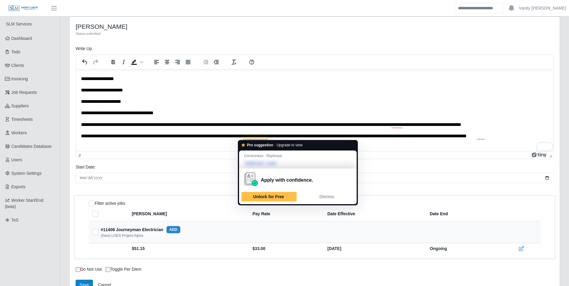
click at [260, 136] on p "**********" at bounding box center [312, 140] width 463 height 14
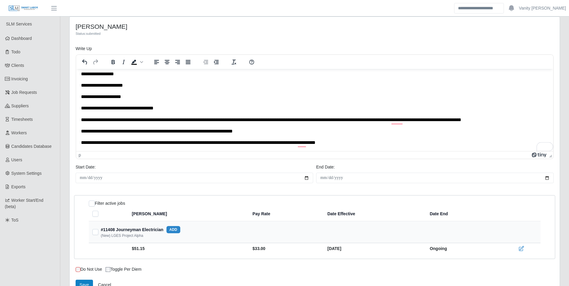
scroll to position [26, 0]
drag, startPoint x: 372, startPoint y: 144, endPoint x: 333, endPoint y: 142, distance: 38.5
click at [333, 142] on p "**********" at bounding box center [312, 143] width 463 height 7
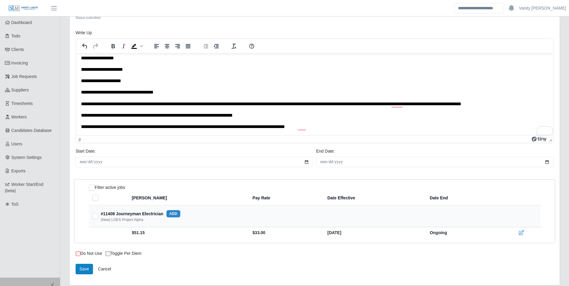
scroll to position [38, 0]
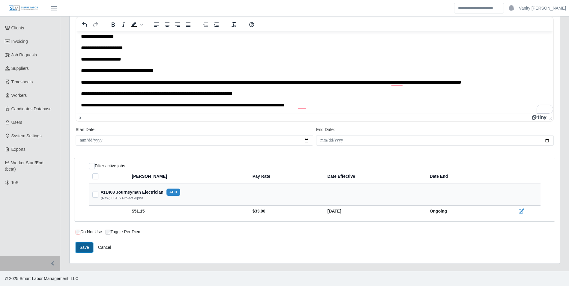
click at [86, 246] on button "Save" at bounding box center [84, 248] width 17 height 11
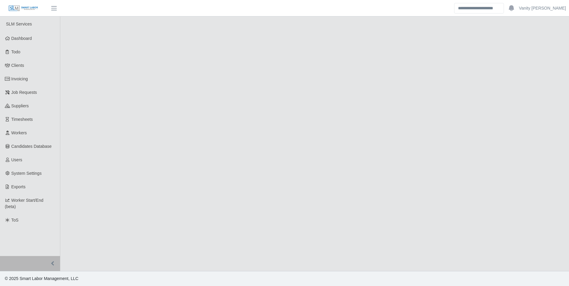
select select "****"
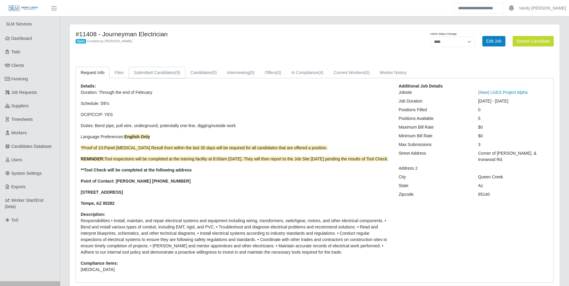
click at [152, 74] on link "Submitted Candidates (9)" at bounding box center [157, 73] width 57 height 12
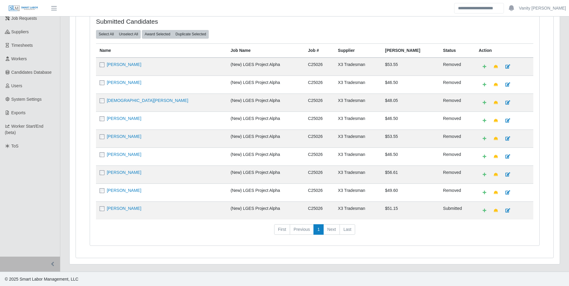
scroll to position [75, 0]
click at [118, 208] on link "[PERSON_NAME]" at bounding box center [124, 208] width 35 height 5
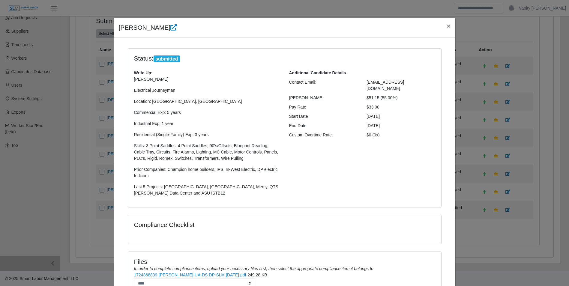
scroll to position [0, 0]
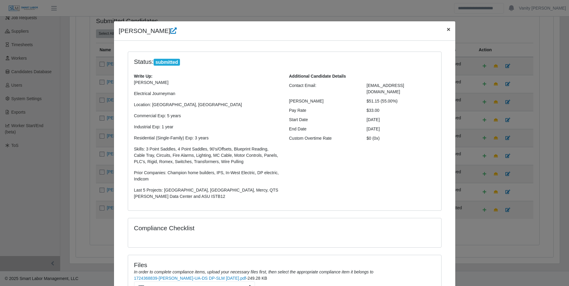
click at [447, 29] on span "×" at bounding box center [449, 29] width 4 height 7
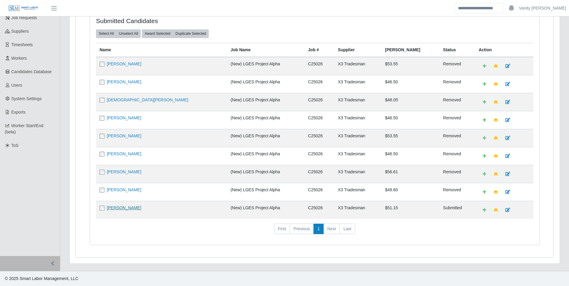
click at [134, 207] on link "[PERSON_NAME]" at bounding box center [124, 208] width 35 height 5
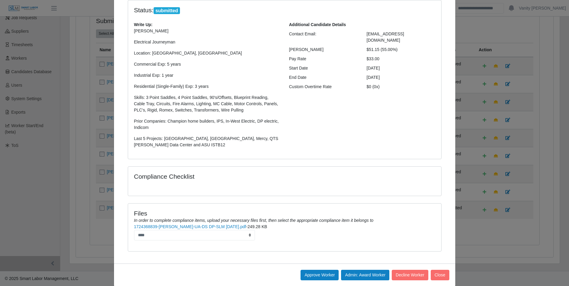
scroll to position [61, 0]
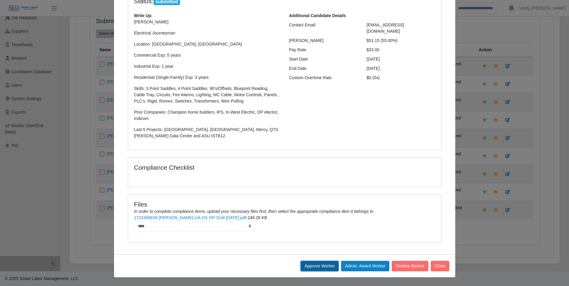
click at [311, 265] on button "Approve Worker" at bounding box center [320, 266] width 38 height 11
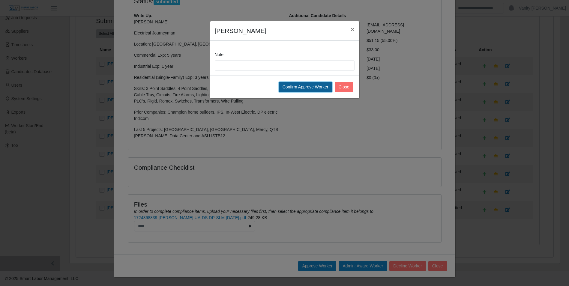
click at [311, 91] on button "Confirm Approve Worker" at bounding box center [306, 87] width 54 height 11
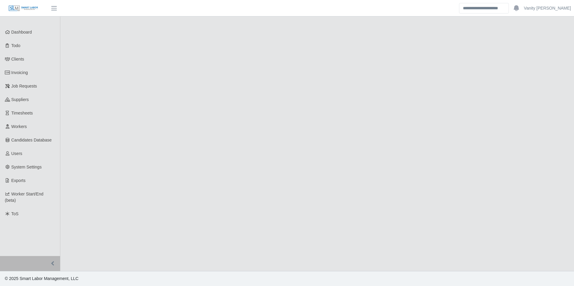
select select "****"
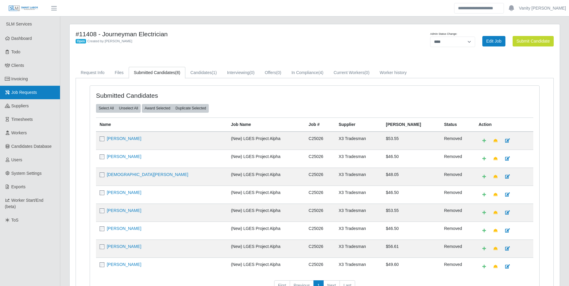
click at [25, 95] on span "Job Requests" at bounding box center [24, 92] width 26 height 5
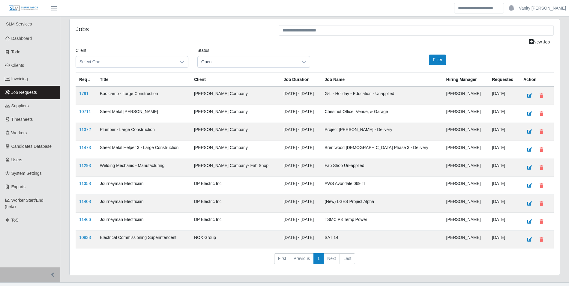
click at [87, 180] on td "11358" at bounding box center [86, 186] width 21 height 18
click at [88, 184] on link "11358" at bounding box center [85, 183] width 12 height 5
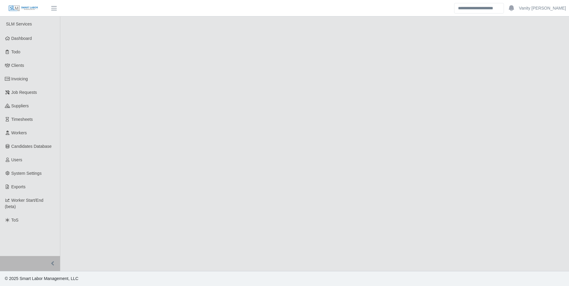
select select "****"
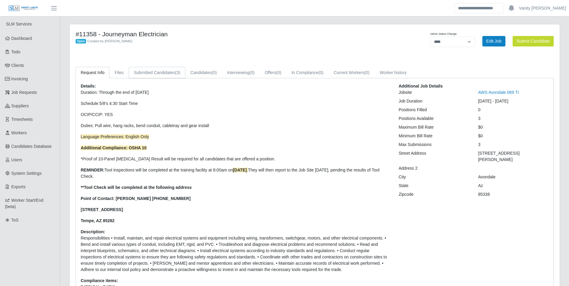
click at [145, 72] on link "Submitted Candidates (3)" at bounding box center [157, 73] width 57 height 12
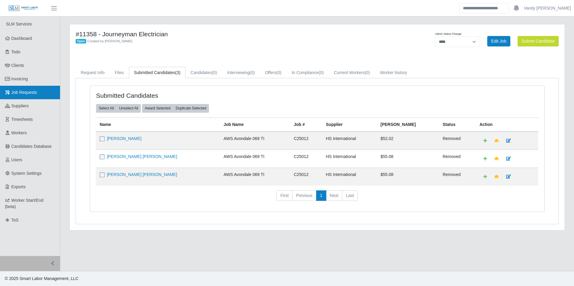
click at [39, 93] on link "Job Requests" at bounding box center [30, 93] width 60 height 14
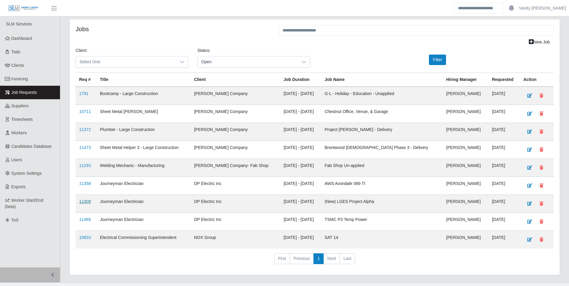
click at [85, 200] on link "11408" at bounding box center [85, 201] width 12 height 5
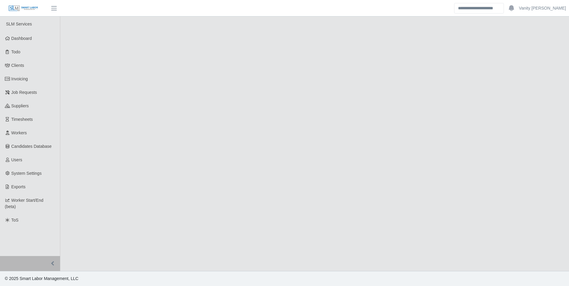
select select "****"
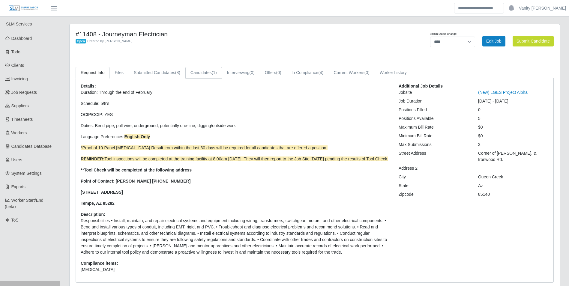
click at [209, 73] on link "Candidates (1)" at bounding box center [203, 73] width 37 height 12
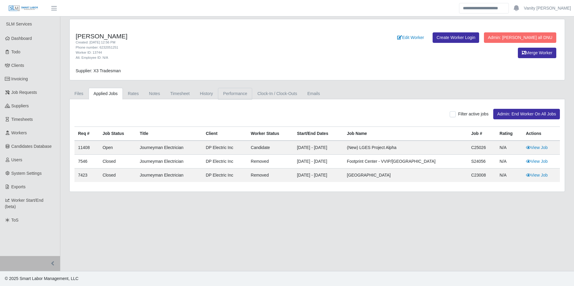
click at [228, 94] on link "Performance" at bounding box center [235, 94] width 34 height 12
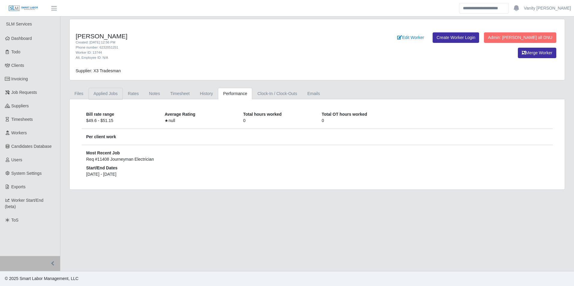
click at [113, 94] on link "Applied Jobs" at bounding box center [106, 94] width 34 height 12
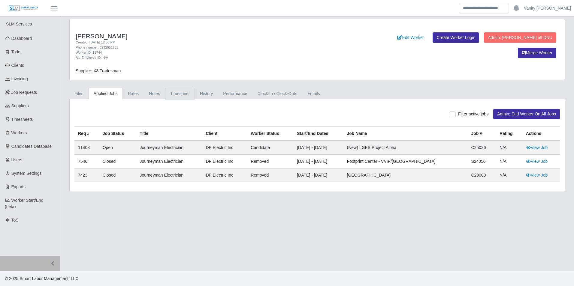
click at [180, 95] on link "Timesheet" at bounding box center [180, 94] width 30 height 12
